Goal: Task Accomplishment & Management: Manage account settings

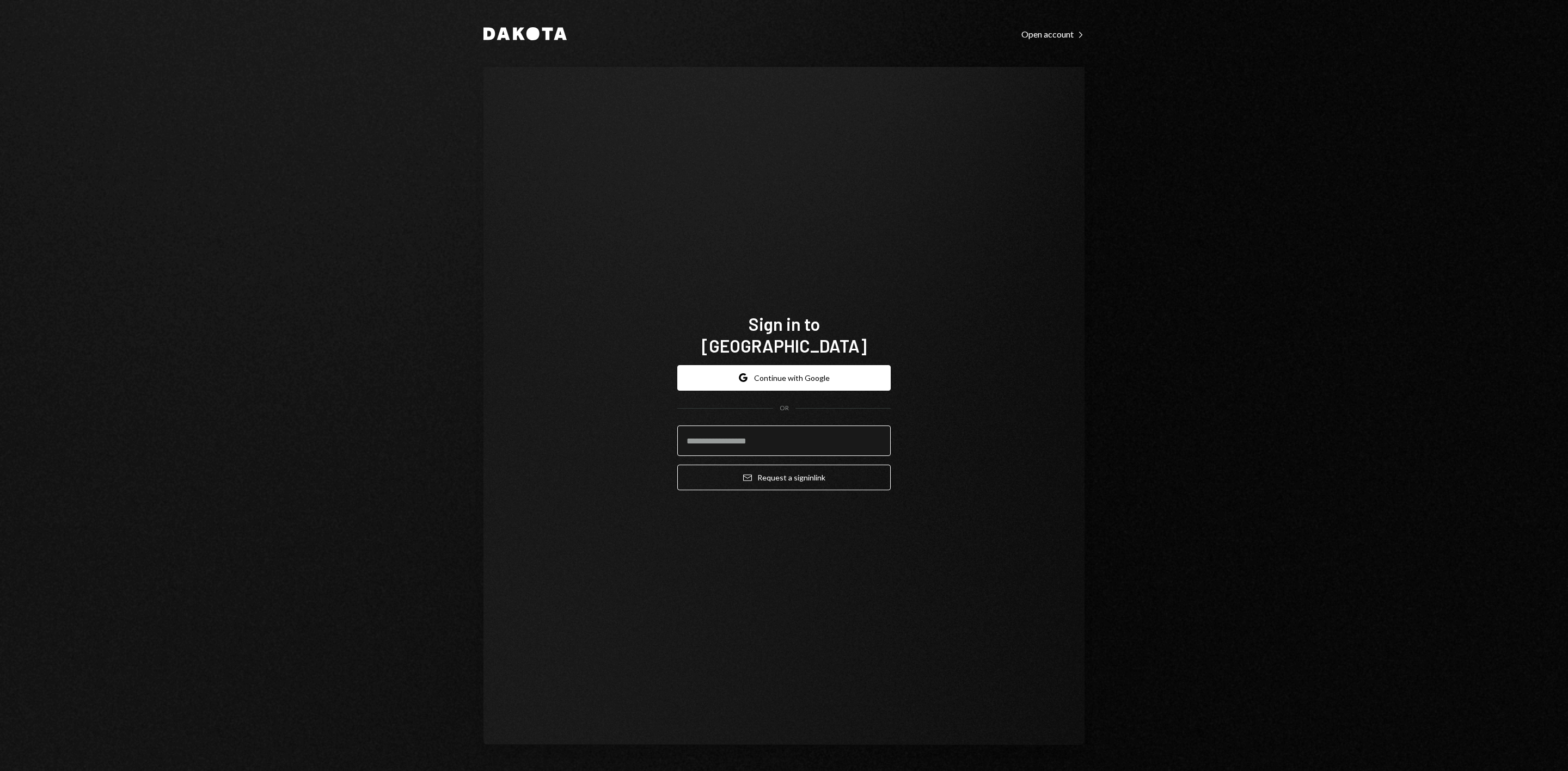
click at [757, 433] on input "email" at bounding box center [784, 440] width 214 height 30
type input "**********"
drag, startPoint x: 603, startPoint y: 553, endPoint x: 685, endPoint y: 513, distance: 91.2
click at [618, 547] on div "**********" at bounding box center [784, 406] width 601 height 678
click at [749, 474] on icon "Email" at bounding box center [747, 478] width 9 height 9
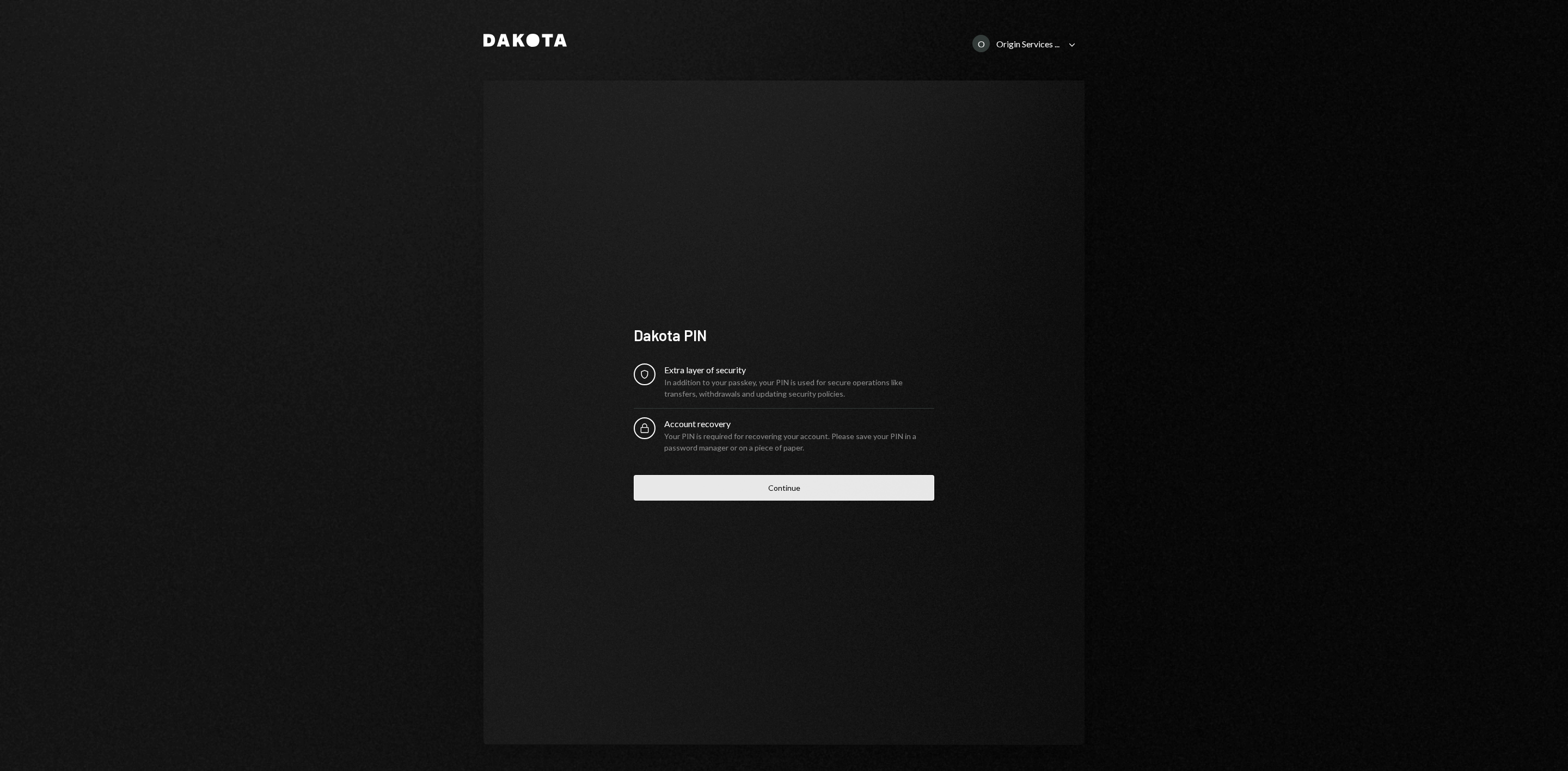
click at [797, 493] on button "Continue" at bounding box center [784, 487] width 300 height 25
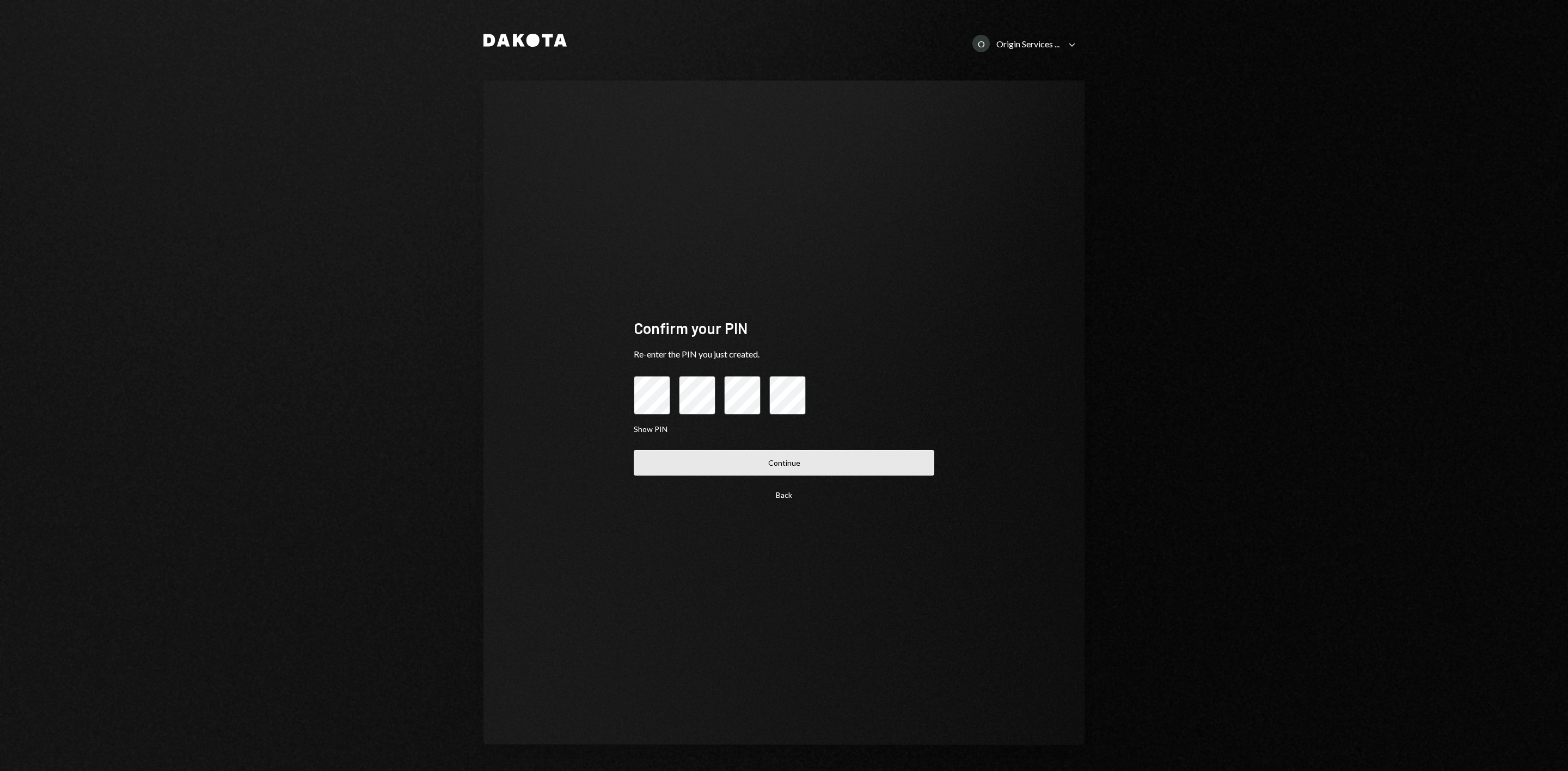
click at [790, 469] on button "Continue" at bounding box center [784, 463] width 300 height 25
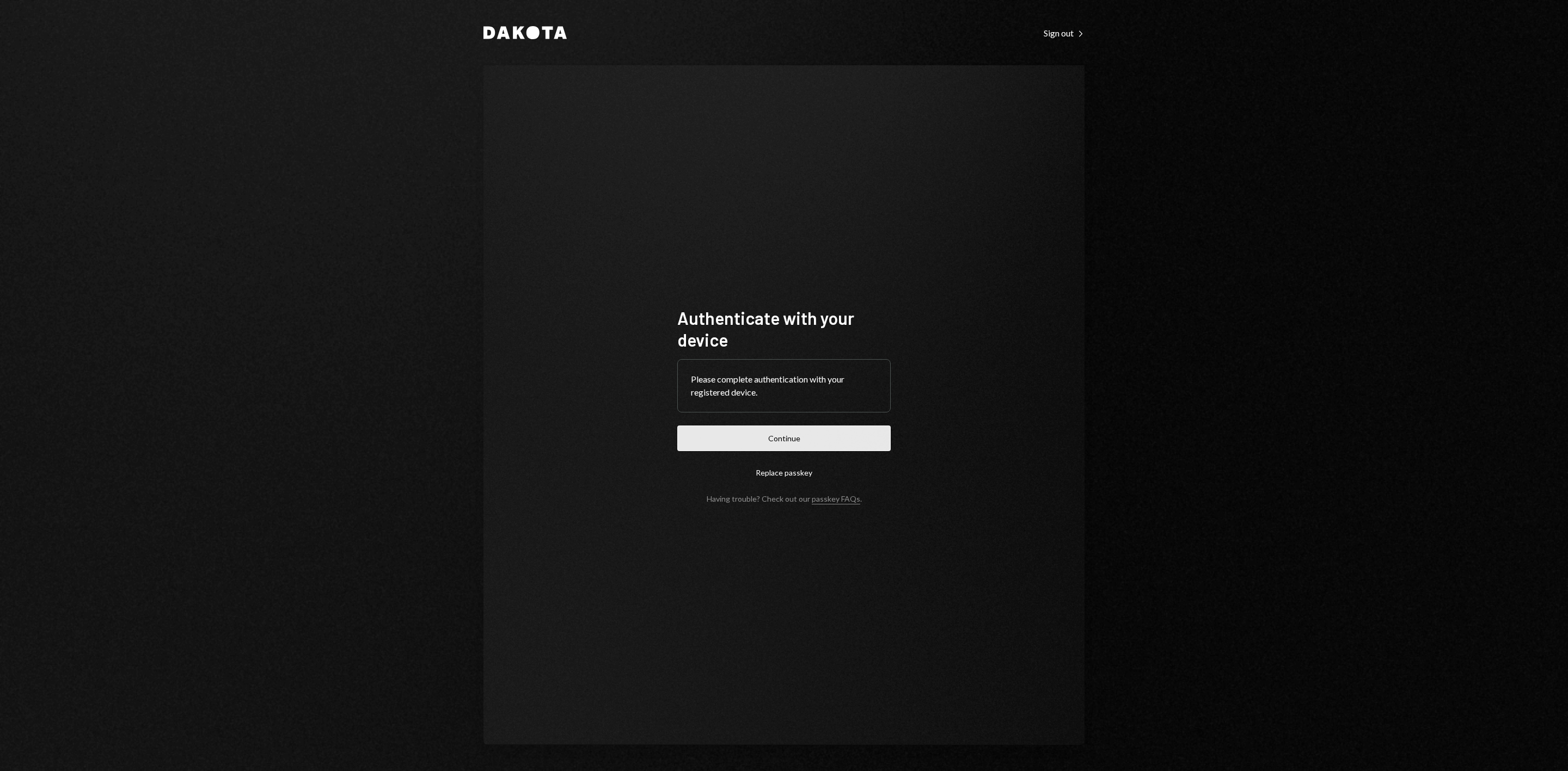
click at [794, 438] on button "Continue" at bounding box center [784, 438] width 214 height 25
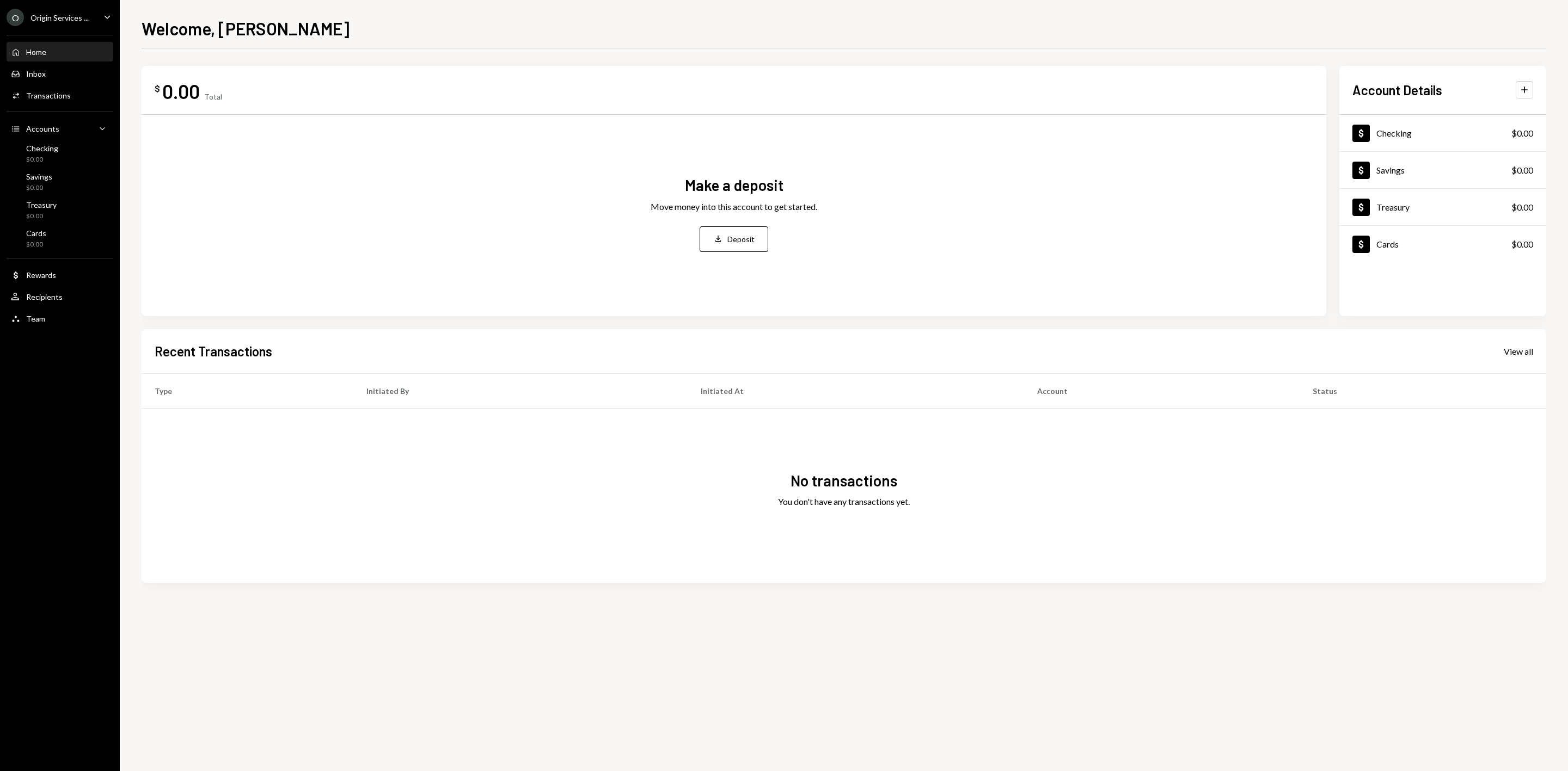
click at [93, 17] on div "O Origin Services ... Caret Down" at bounding box center [59, 17] width 119 height 17
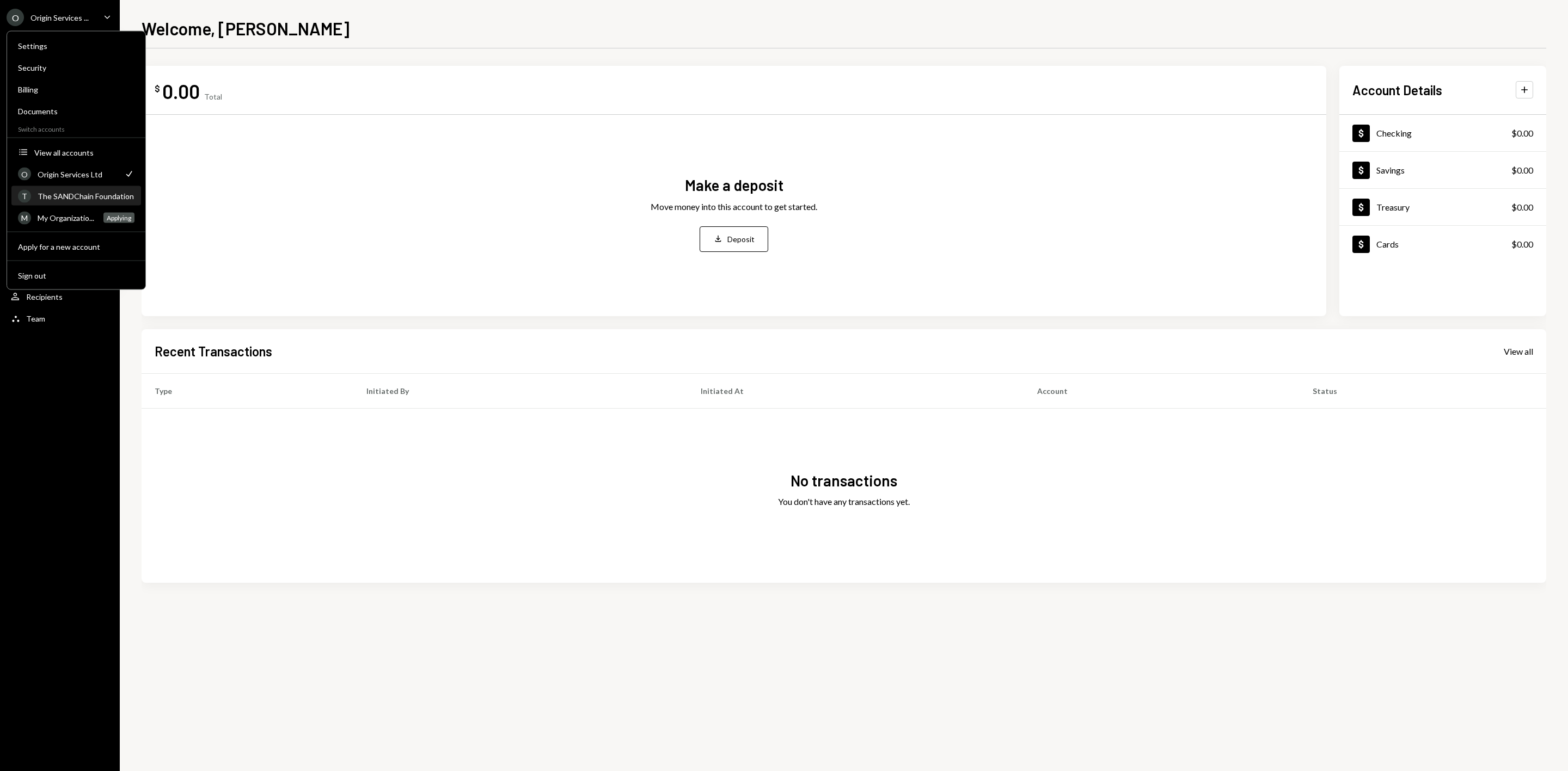
click at [70, 192] on div "The SANDChain Foundation" at bounding box center [86, 196] width 97 height 10
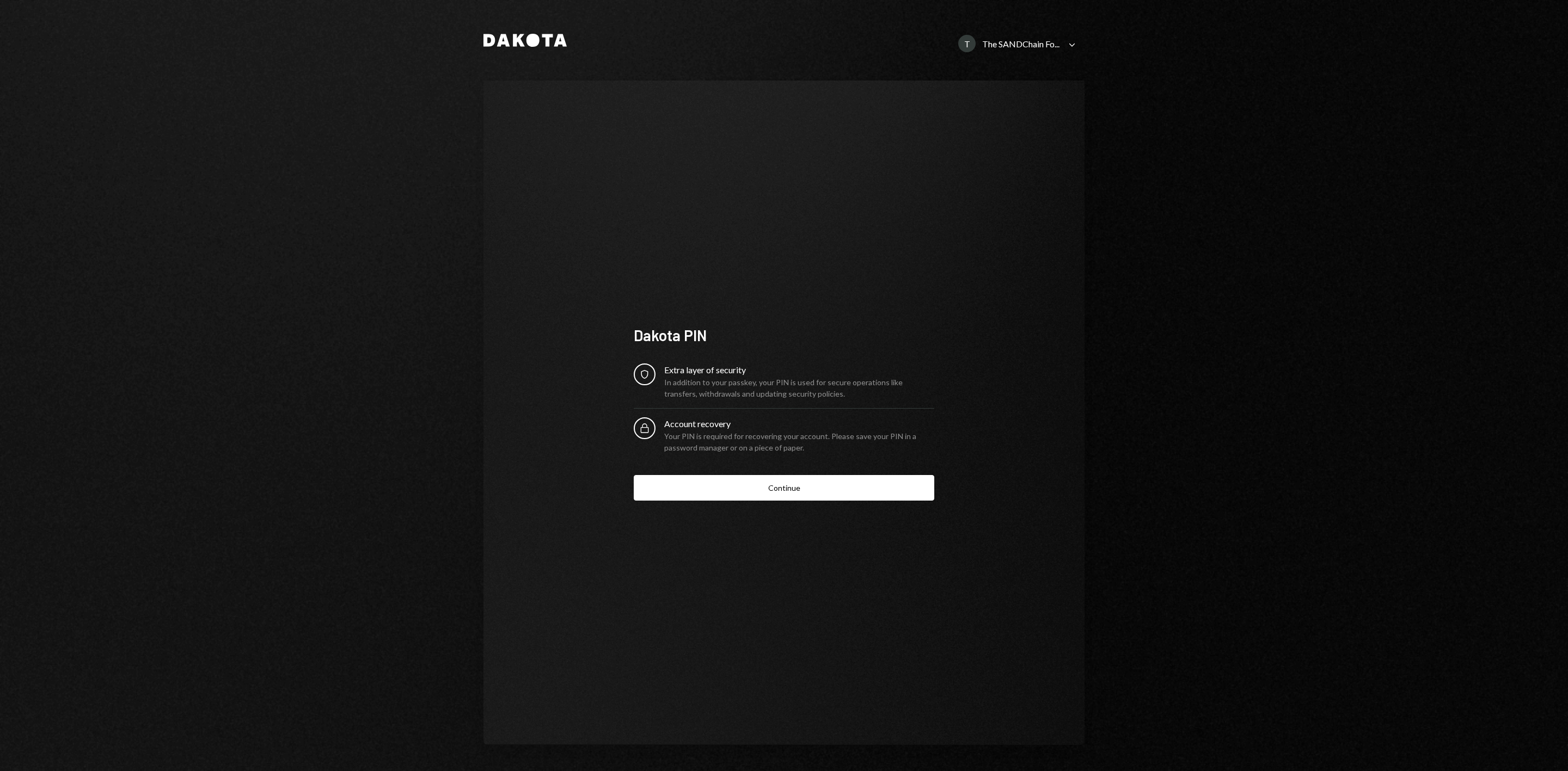
click at [1049, 39] on div "The SANDChain Fo..." at bounding box center [1021, 44] width 78 height 11
click at [997, 136] on div "Origin Services Ltd" at bounding box center [1017, 136] width 110 height 10
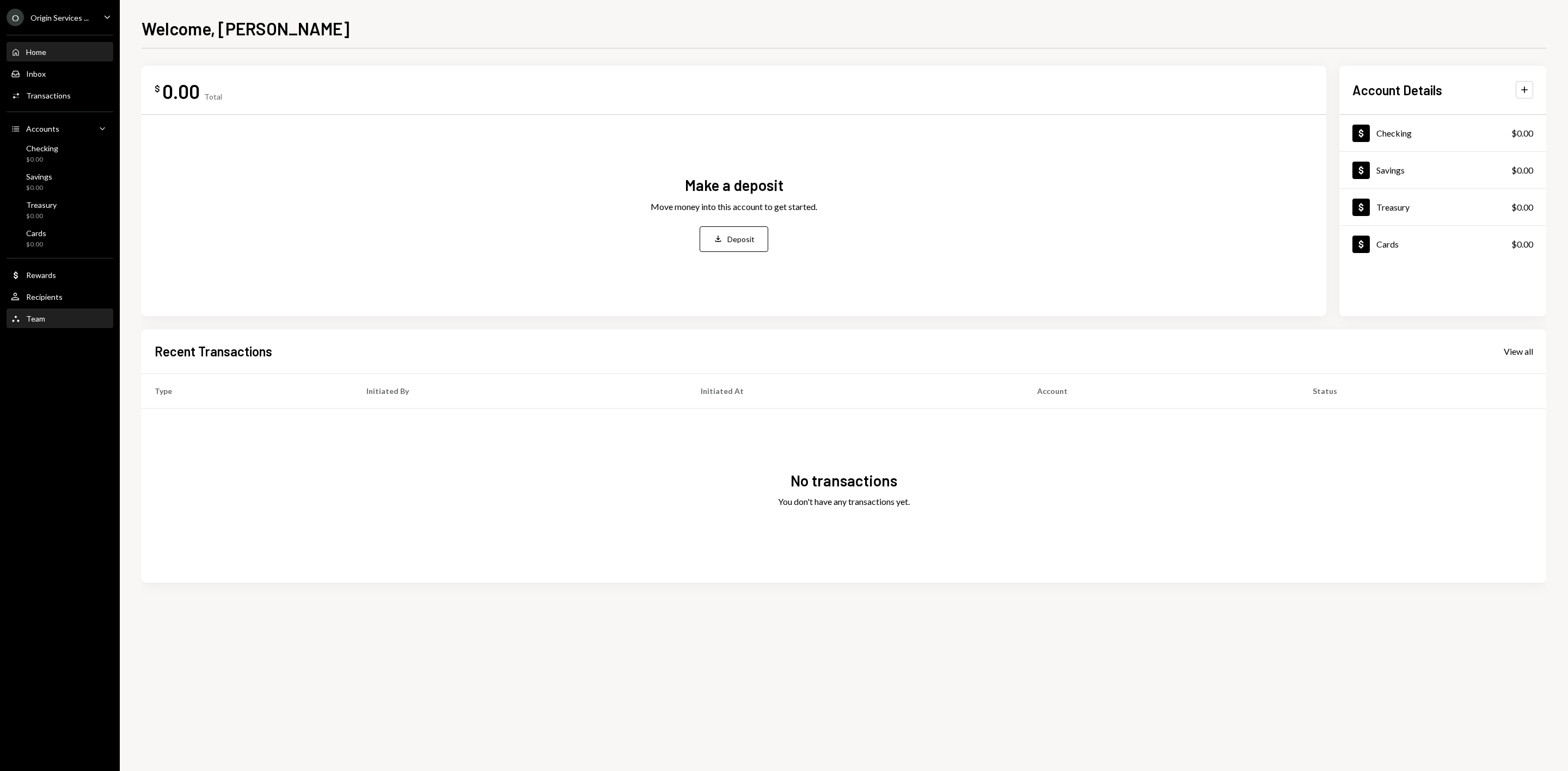
click at [46, 314] on div "Team Team" at bounding box center [59, 318] width 98 height 10
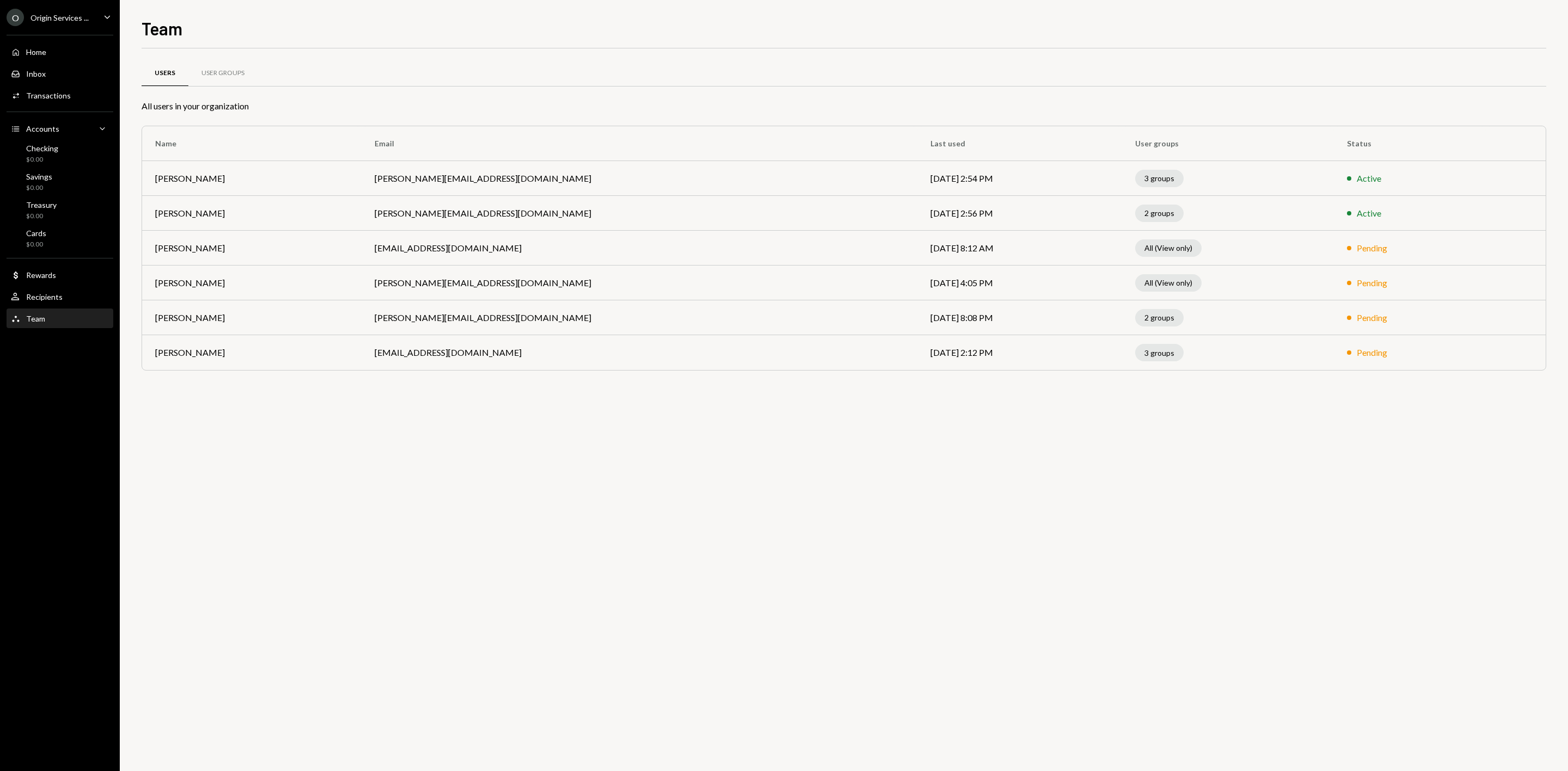
click at [87, 12] on div "O Origin Services ... Caret Down" at bounding box center [59, 17] width 119 height 17
drag, startPoint x: 752, startPoint y: 543, endPoint x: 760, endPoint y: 523, distance: 21.5
click at [752, 542] on div "Users User Groups All users in your organization Name Email Last used User grou…" at bounding box center [844, 410] width 1405 height 722
